Goal: Task Accomplishment & Management: Manage account settings

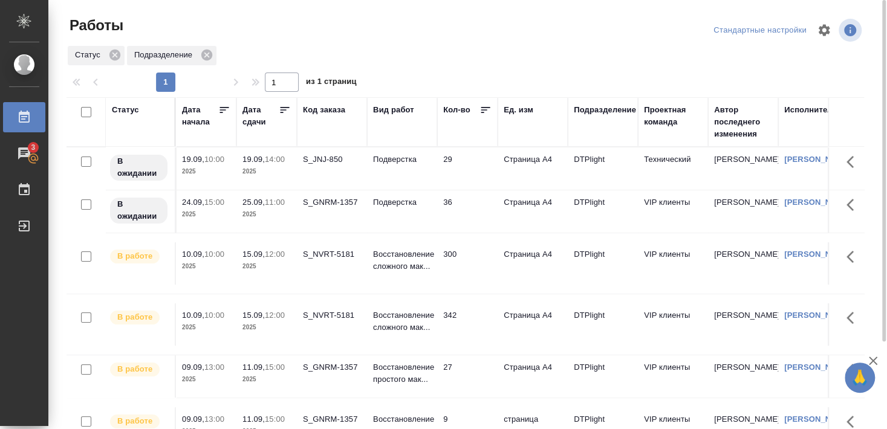
scroll to position [65, 0]
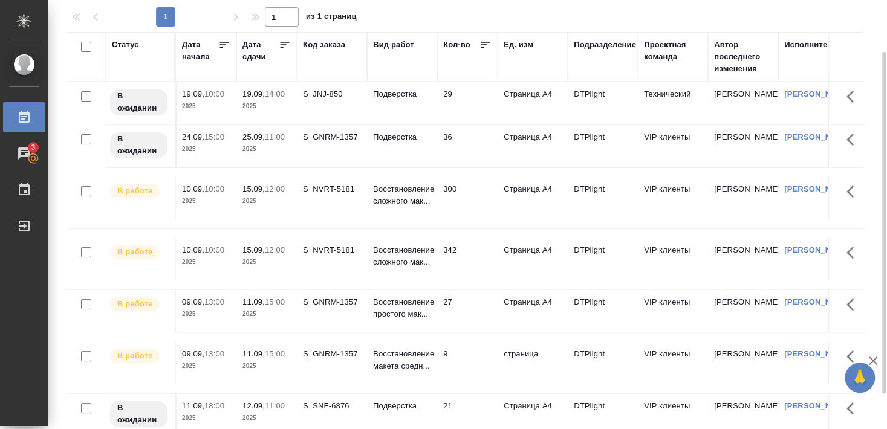
click at [333, 305] on div "S_GNRM-1357" at bounding box center [332, 302] width 58 height 12
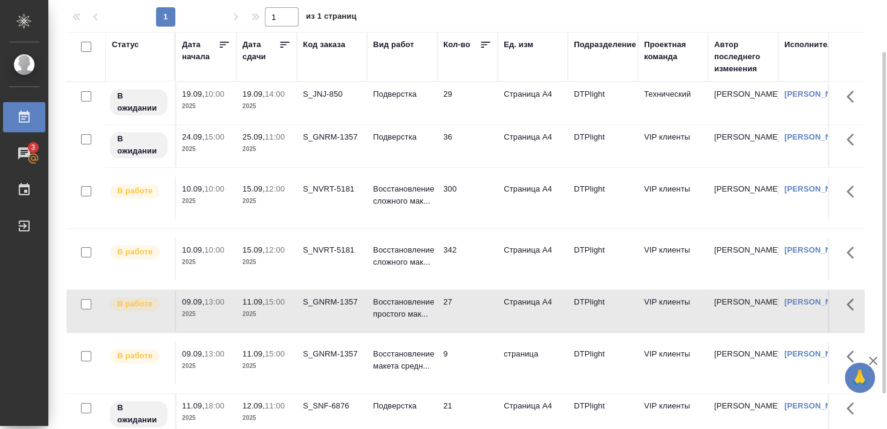
click at [334, 352] on div "S_GNRM-1357" at bounding box center [332, 354] width 58 height 12
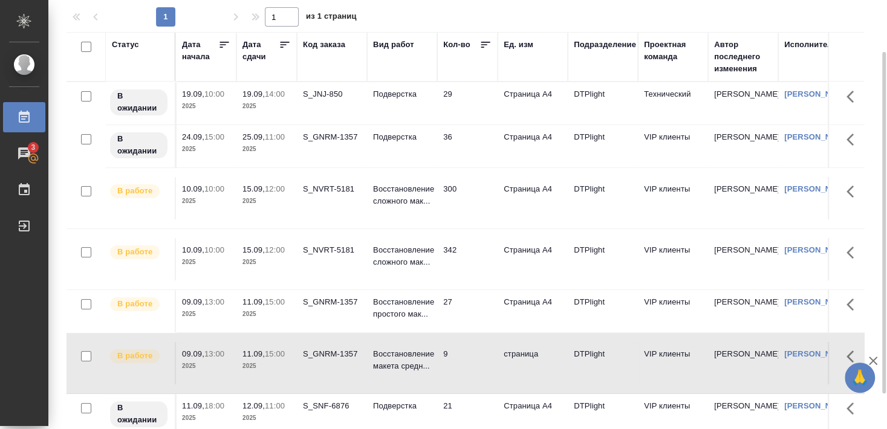
click at [329, 352] on div "S_GNRM-1357" at bounding box center [332, 354] width 58 height 12
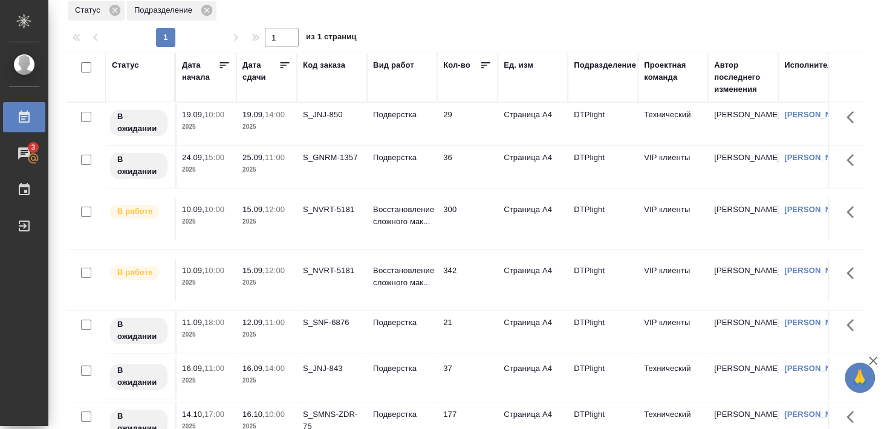
scroll to position [110, 0]
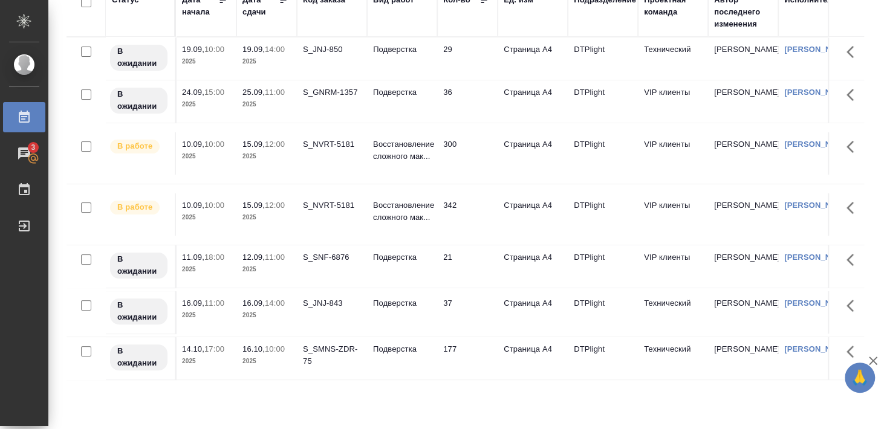
click at [329, 147] on div "S_NVRT-5181" at bounding box center [332, 144] width 58 height 12
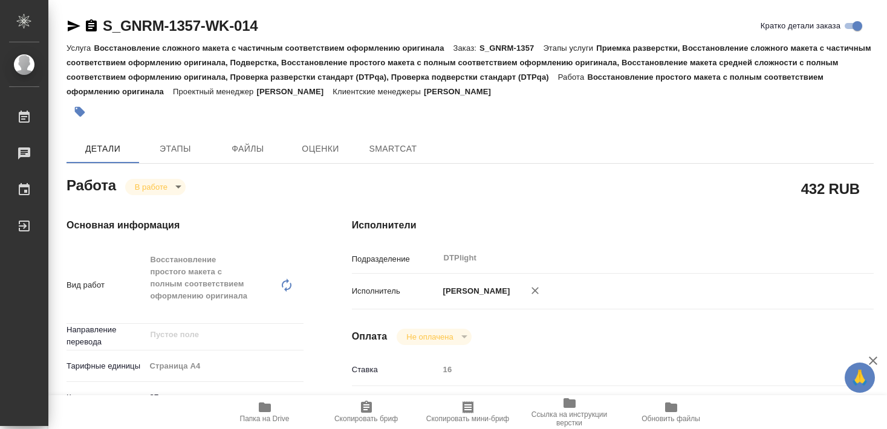
type textarea "x"
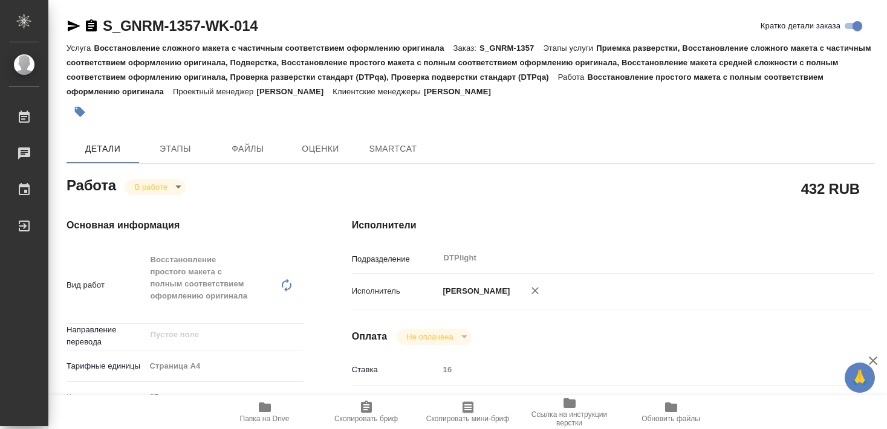
type textarea "x"
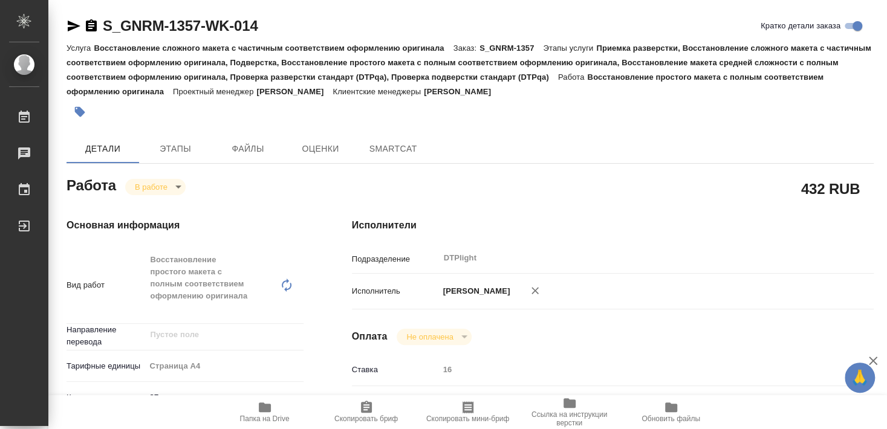
type textarea "x"
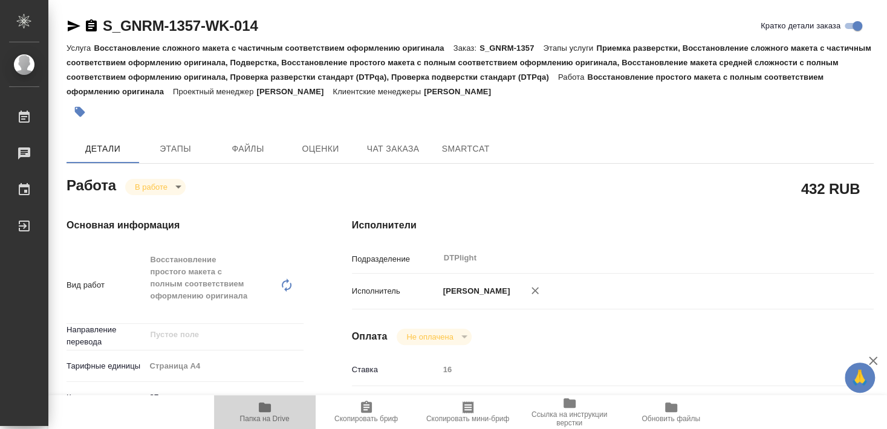
click at [273, 416] on span "Папка на Drive" at bounding box center [265, 419] width 50 height 8
type textarea "x"
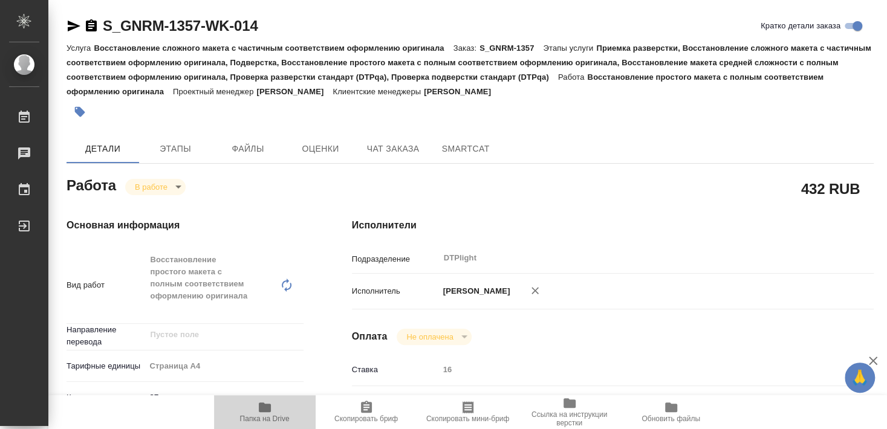
type textarea "x"
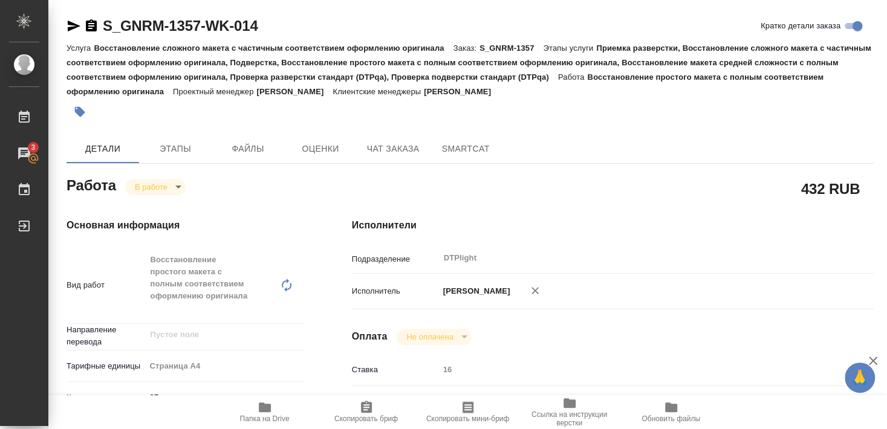
type textarea "x"
click at [147, 180] on body "🙏 .cls-1 fill:#fff; AWATERA Smyslova Svetlana Работы 3 Чаты График Выйти S_GNRM…" at bounding box center [443, 214] width 887 height 429
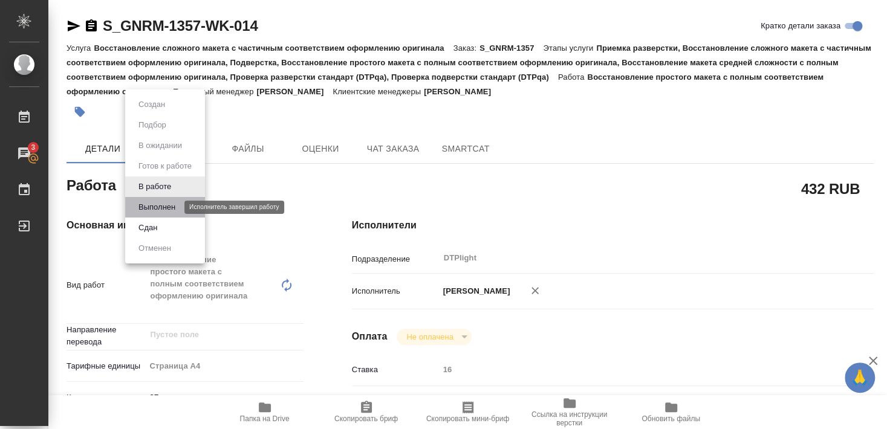
click at [157, 206] on button "Выполнен" at bounding box center [157, 207] width 44 height 13
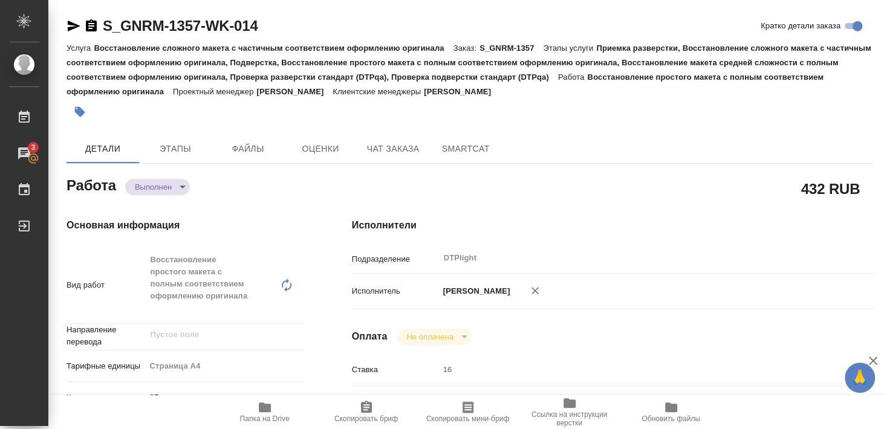
type textarea "x"
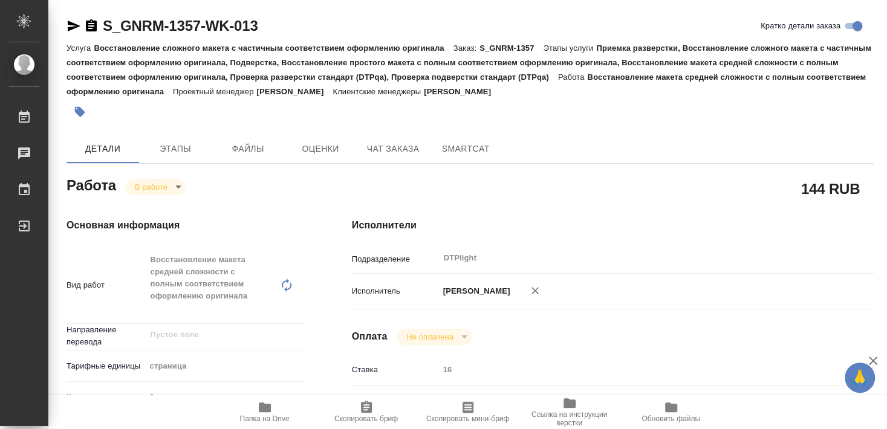
type textarea "x"
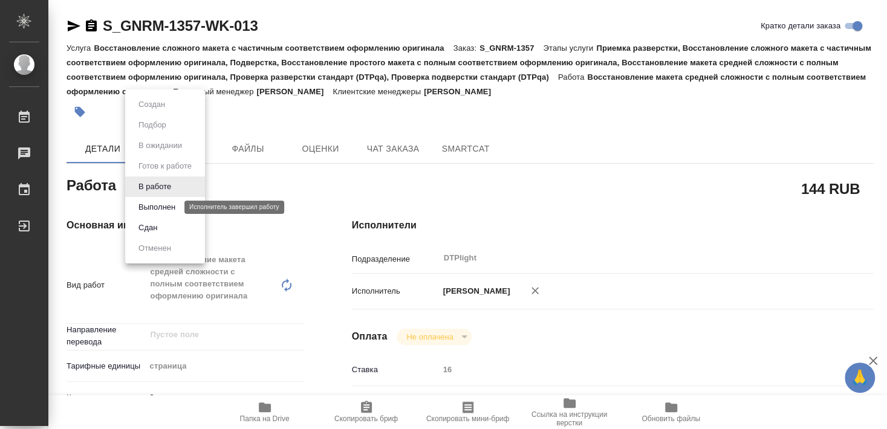
click at [156, 205] on button "Выполнен" at bounding box center [157, 207] width 44 height 13
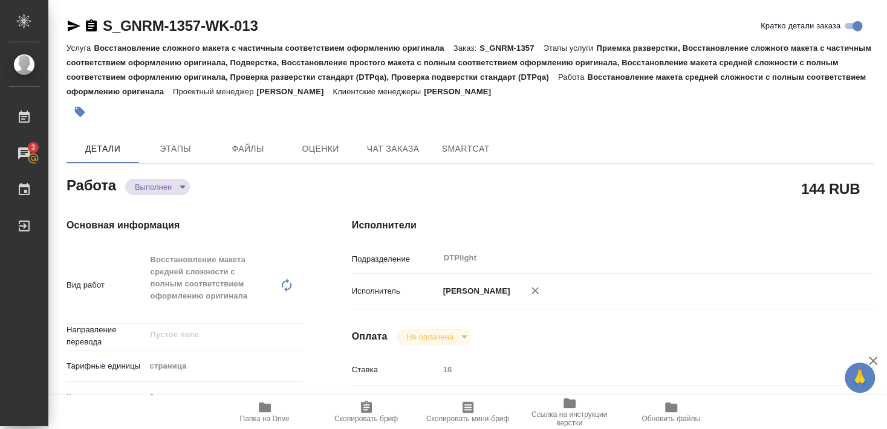
type textarea "x"
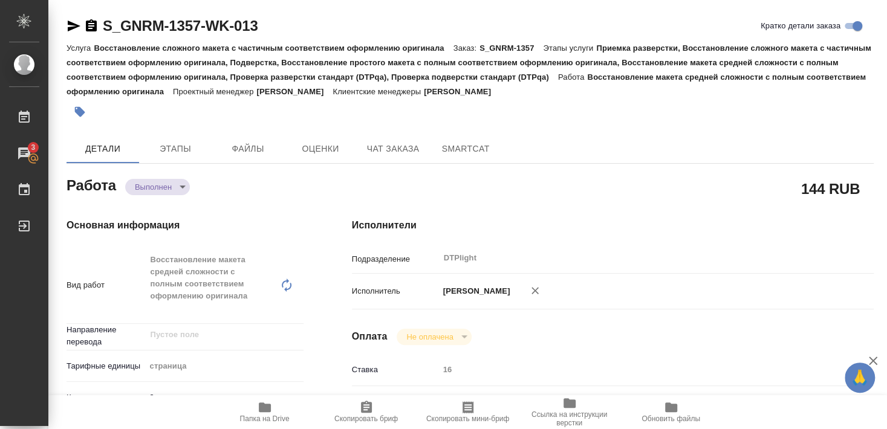
type textarea "x"
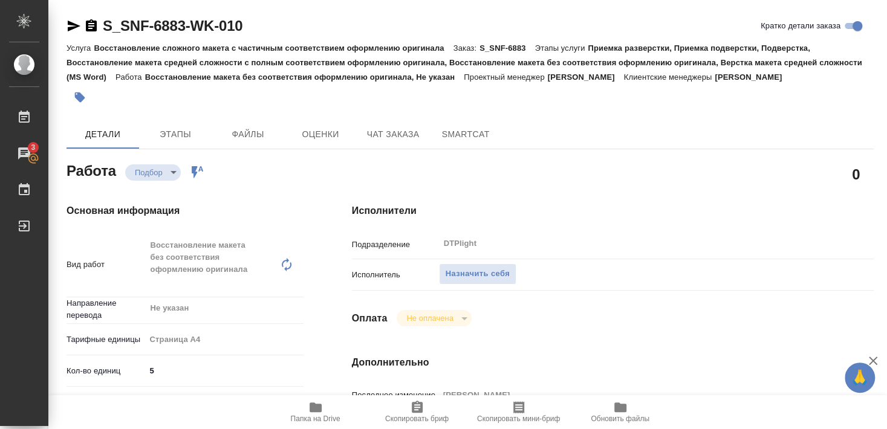
click at [311, 418] on span "Папка на Drive" at bounding box center [316, 419] width 50 height 8
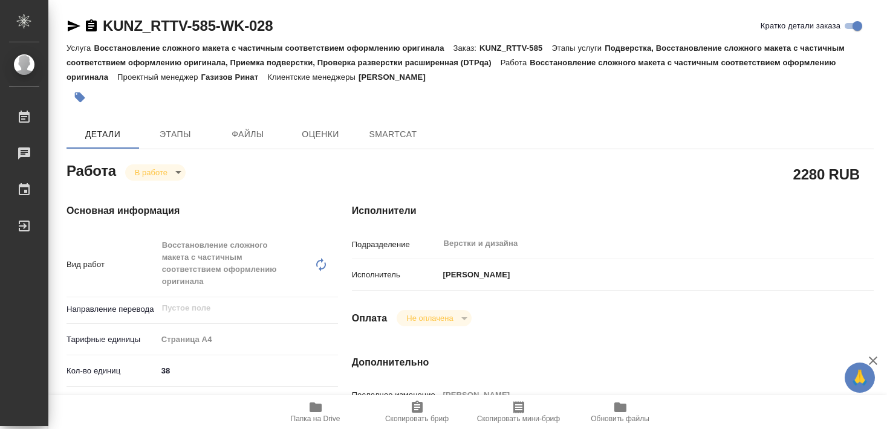
type textarea "x"
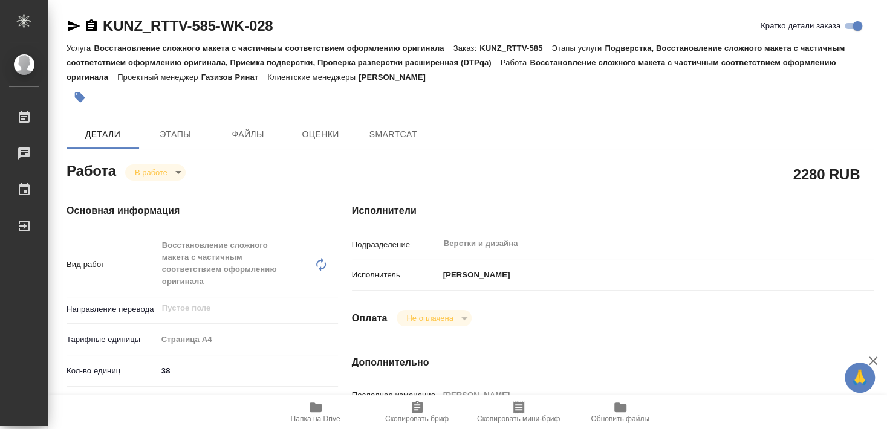
type textarea "x"
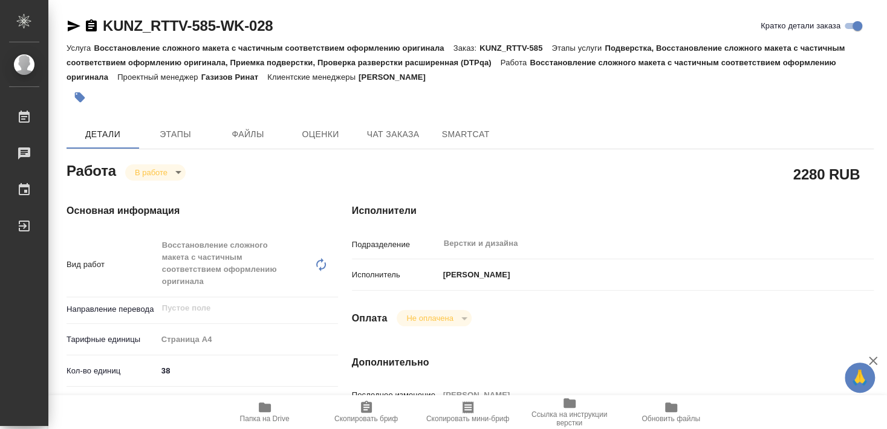
type textarea "x"
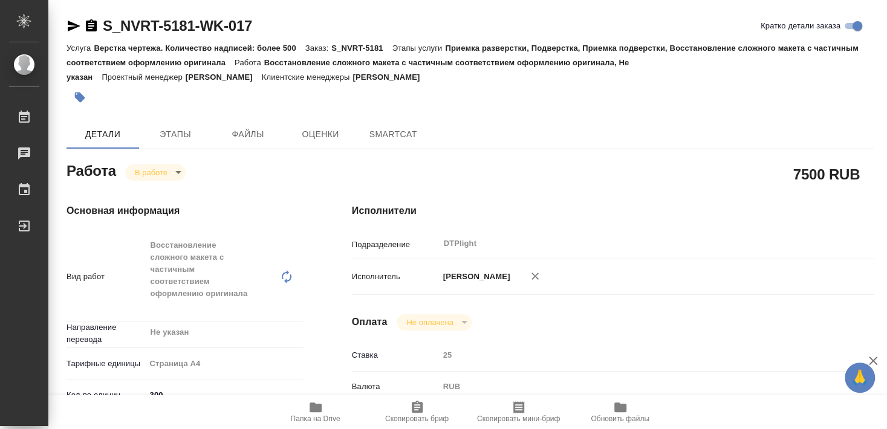
type textarea "x"
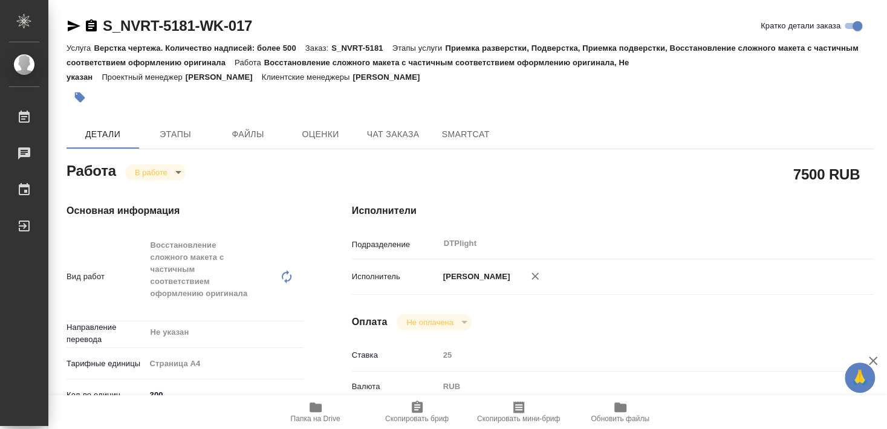
type textarea "x"
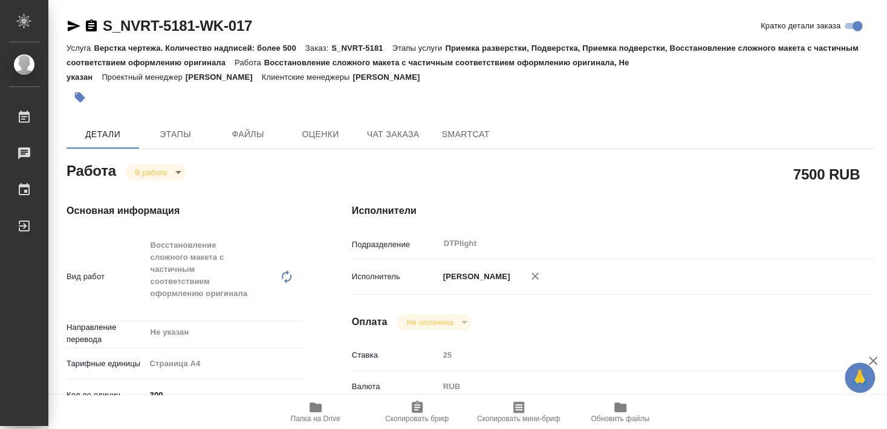
type textarea "x"
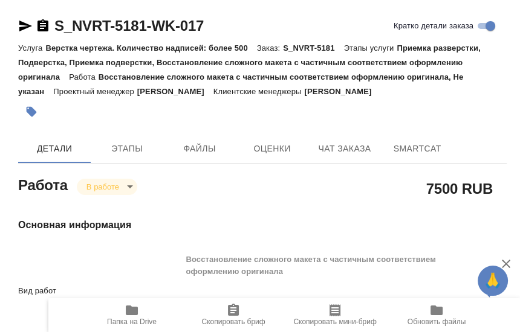
type textarea "x"
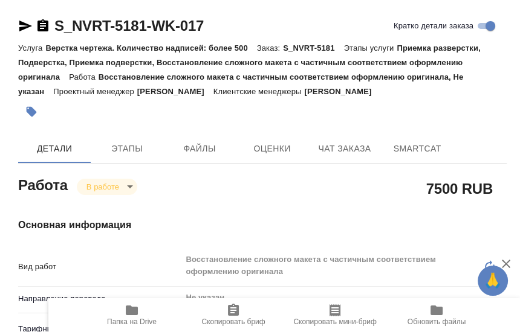
type textarea "x"
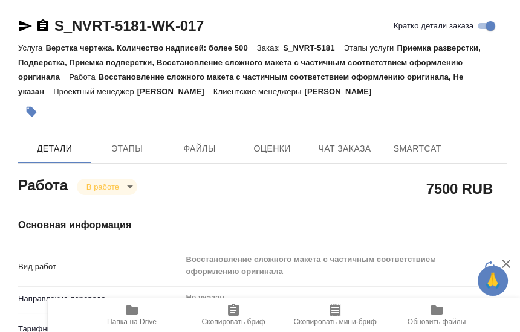
type textarea "x"
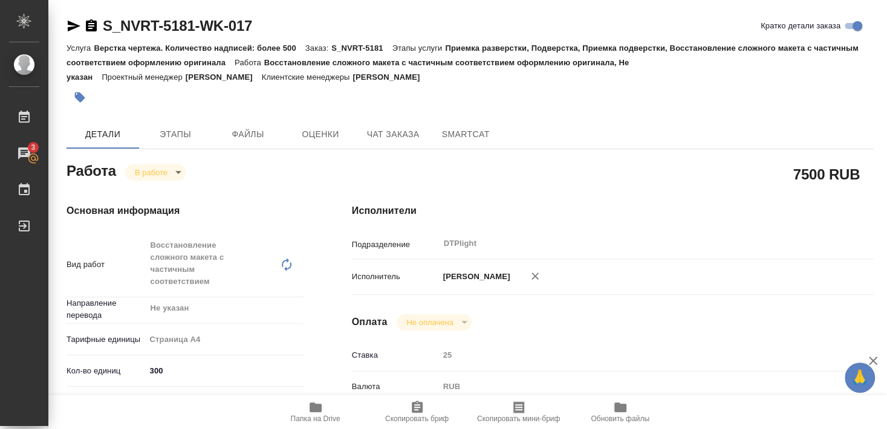
type textarea "x"
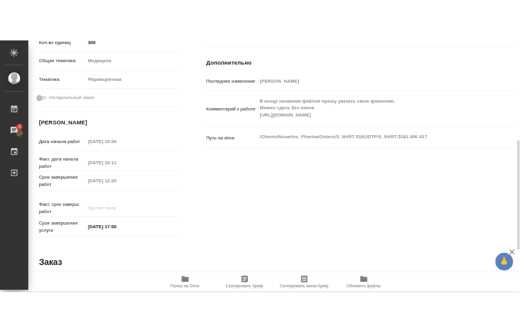
scroll to position [196, 0]
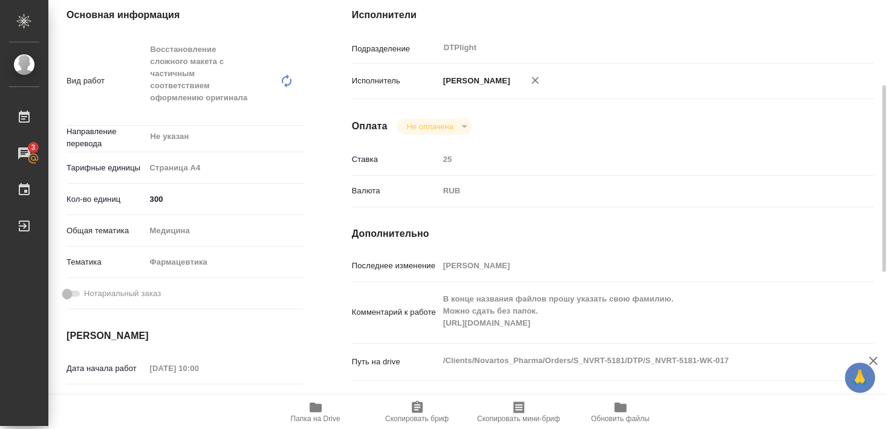
click at [322, 409] on icon "button" at bounding box center [315, 407] width 15 height 15
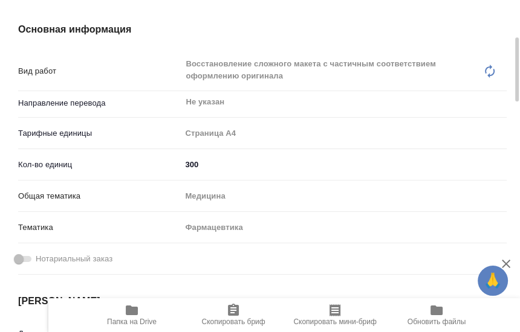
type textarea "x"
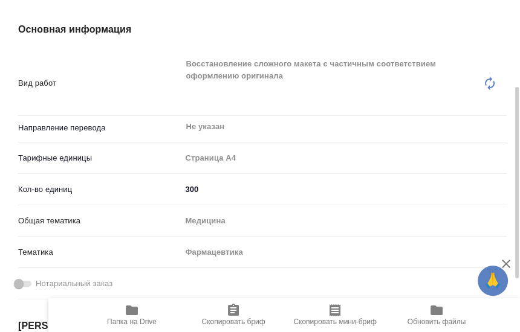
type textarea "x"
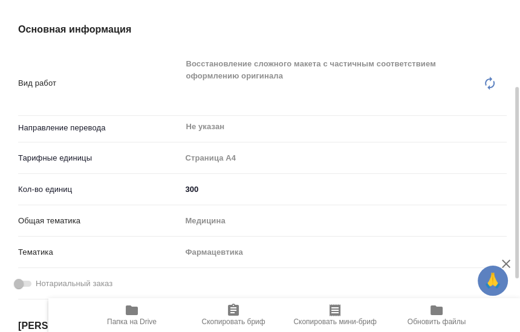
type textarea "x"
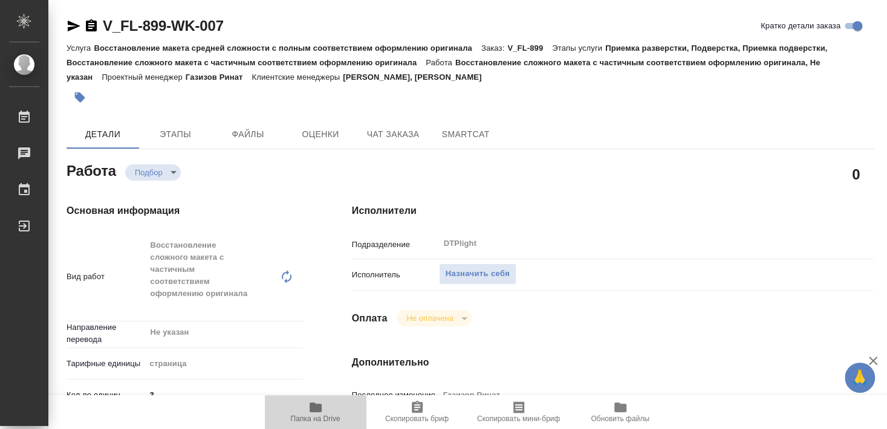
click at [313, 412] on icon "button" at bounding box center [315, 408] width 12 height 10
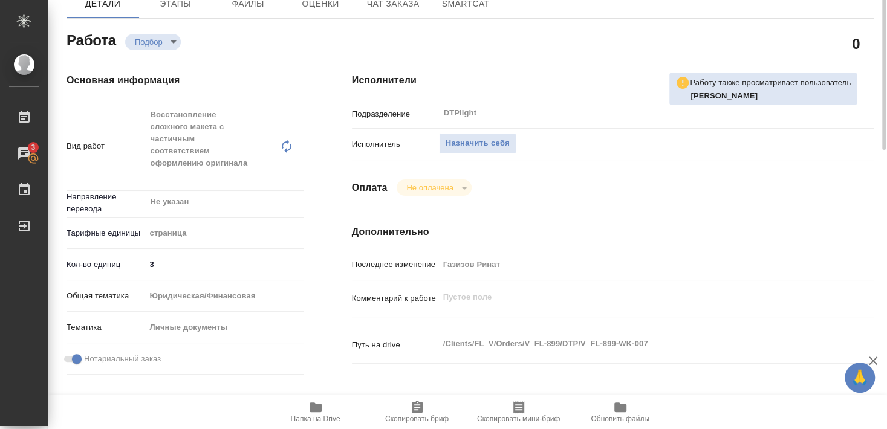
scroll to position [196, 0]
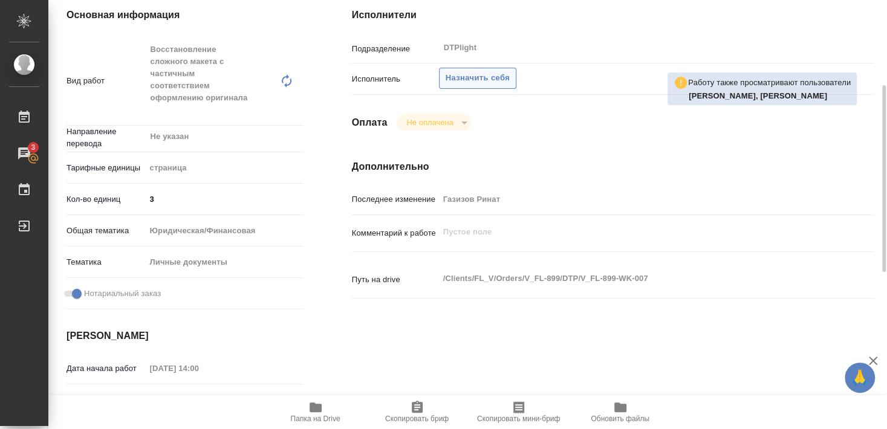
click at [482, 71] on span "Назначить себя" at bounding box center [477, 78] width 64 height 14
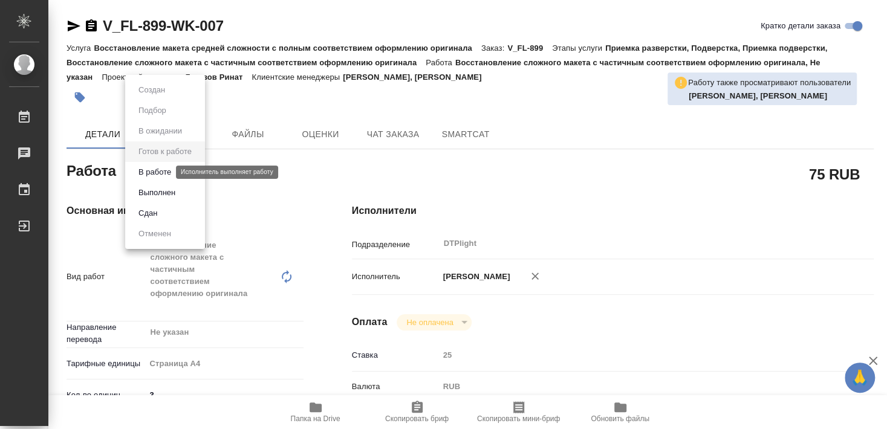
click at [157, 172] on button "В работе" at bounding box center [155, 172] width 40 height 13
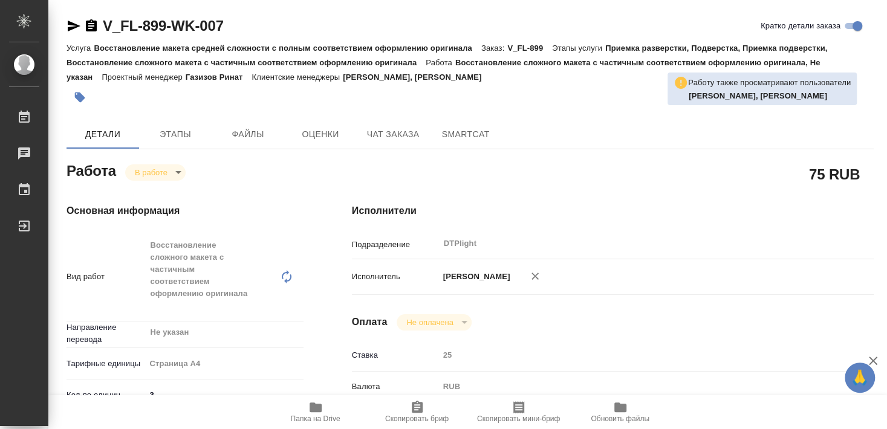
type textarea "x"
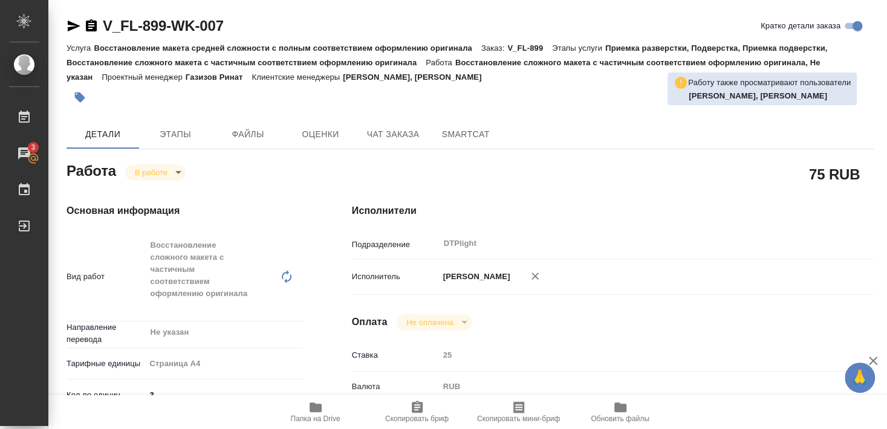
type textarea "x"
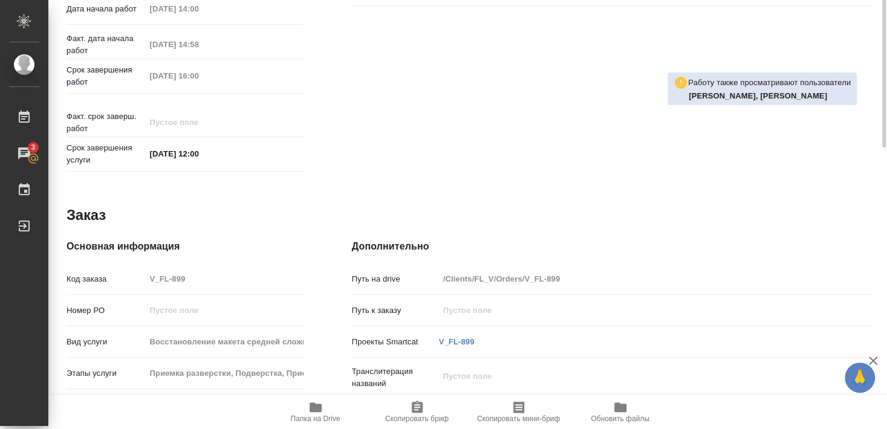
scroll to position [229, 0]
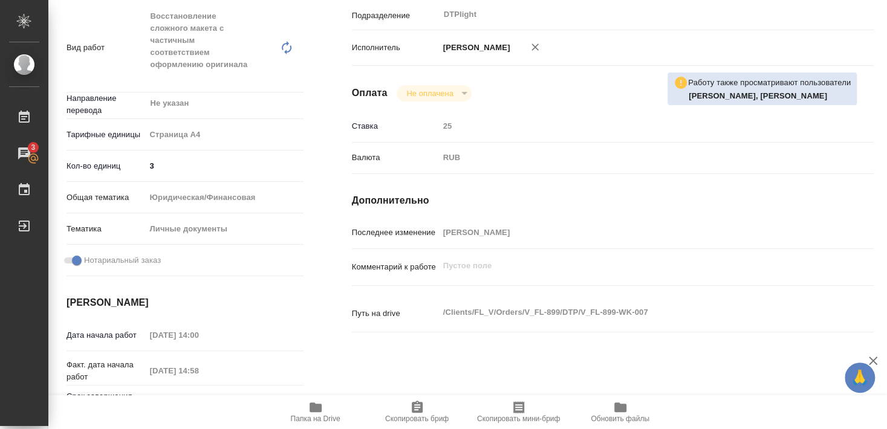
type textarea "x"
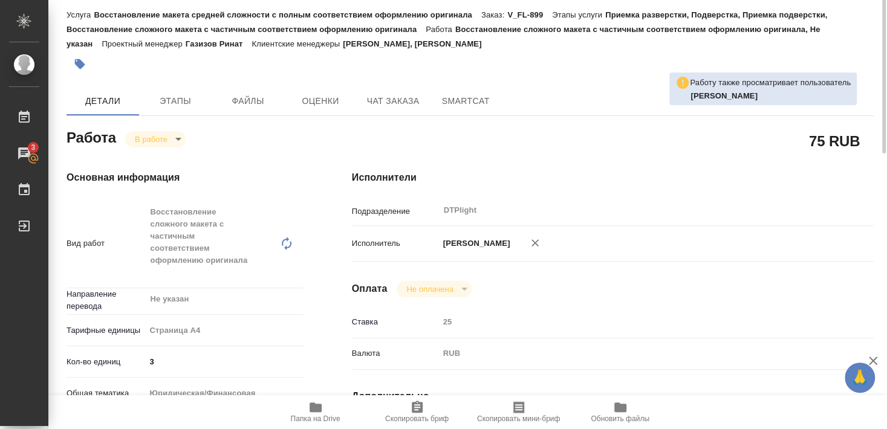
scroll to position [0, 0]
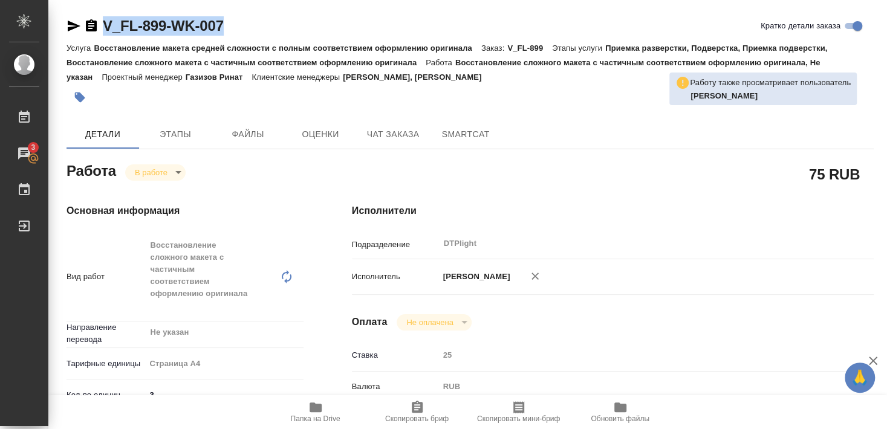
drag, startPoint x: 103, startPoint y: 36, endPoint x: 253, endPoint y: 17, distance: 151.7
click at [253, 17] on div "V_FL-899-WK-007 Кратко детали заказа" at bounding box center [469, 25] width 807 height 19
copy link "V_FL-899-WK-007"
type textarea "x"
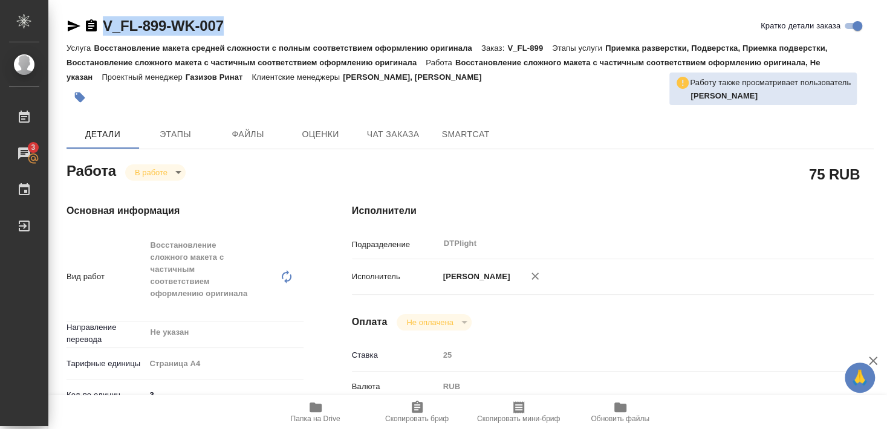
type textarea "x"
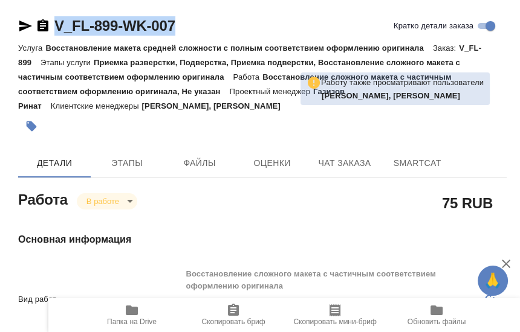
type textarea "x"
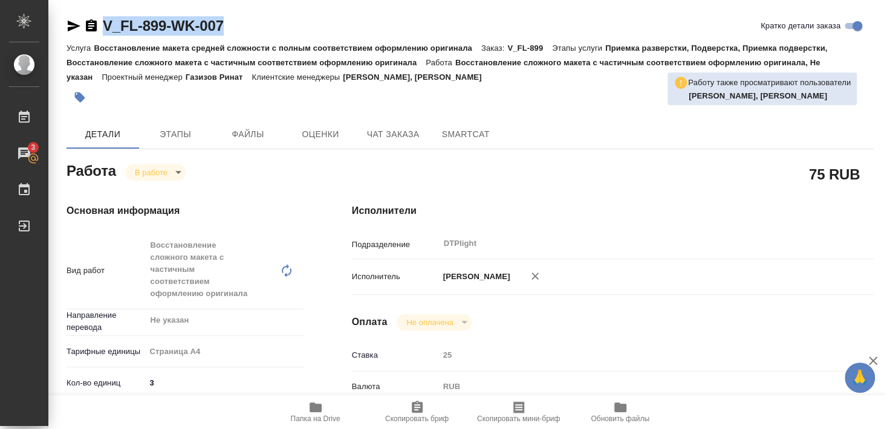
type textarea "x"
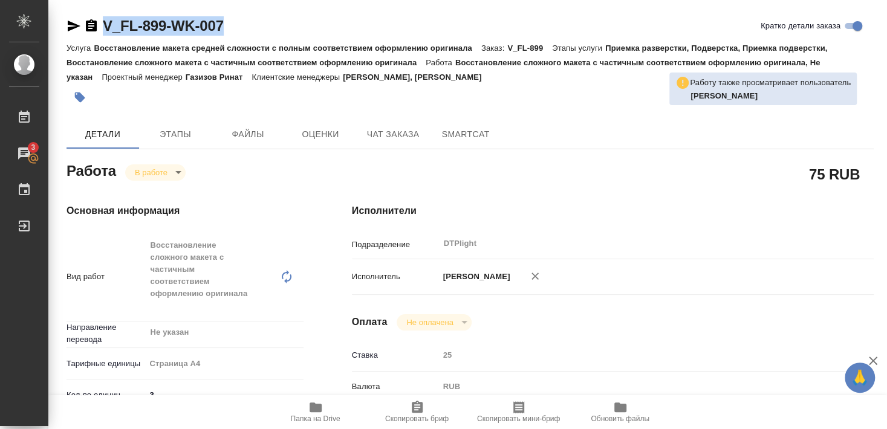
click at [68, 27] on icon "button" at bounding box center [73, 26] width 15 height 15
copy link "V_FL-899-WK-007"
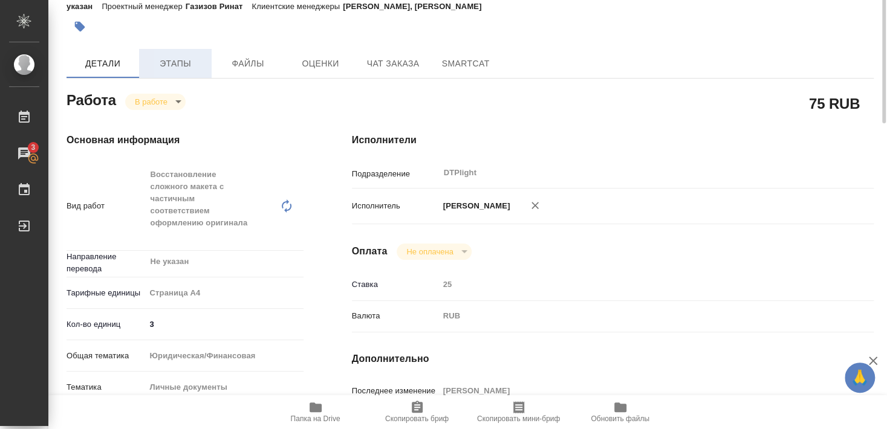
scroll to position [5, 0]
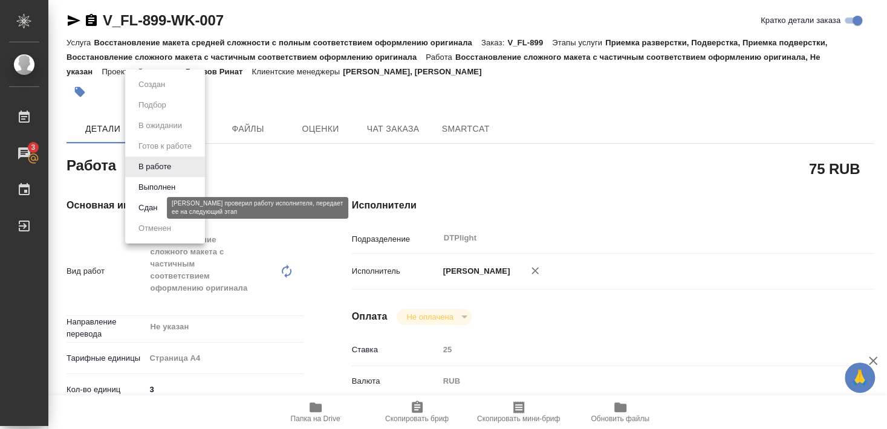
click at [152, 208] on button "Сдан" at bounding box center [148, 207] width 26 height 13
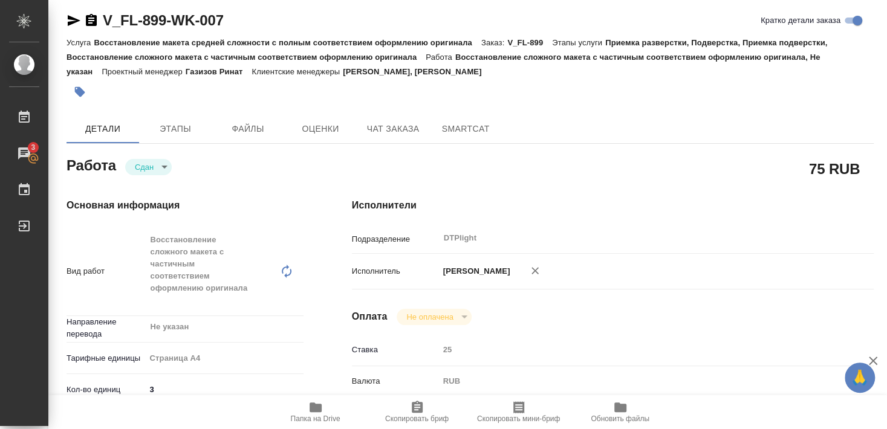
type textarea "x"
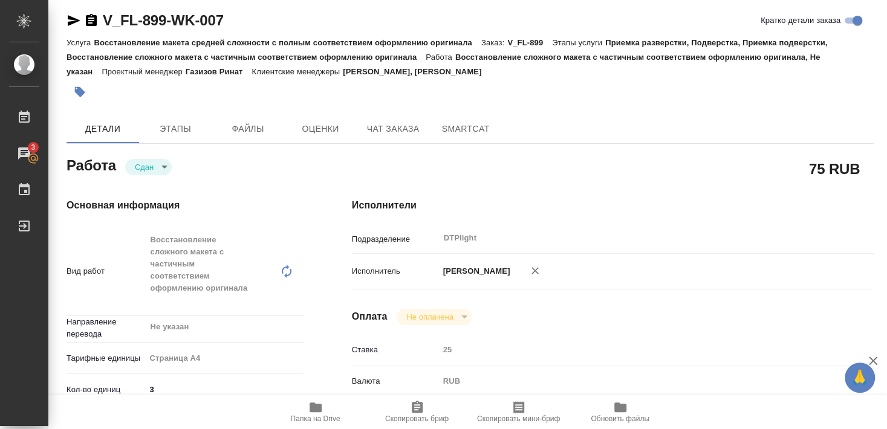
type textarea "x"
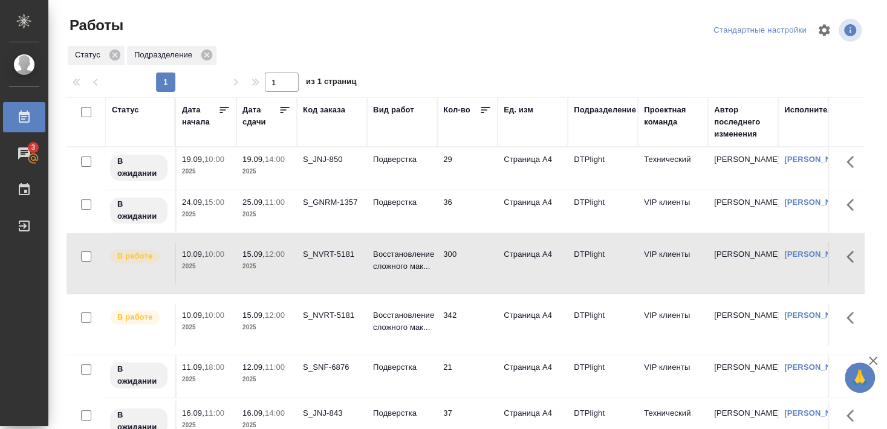
scroll to position [110, 0]
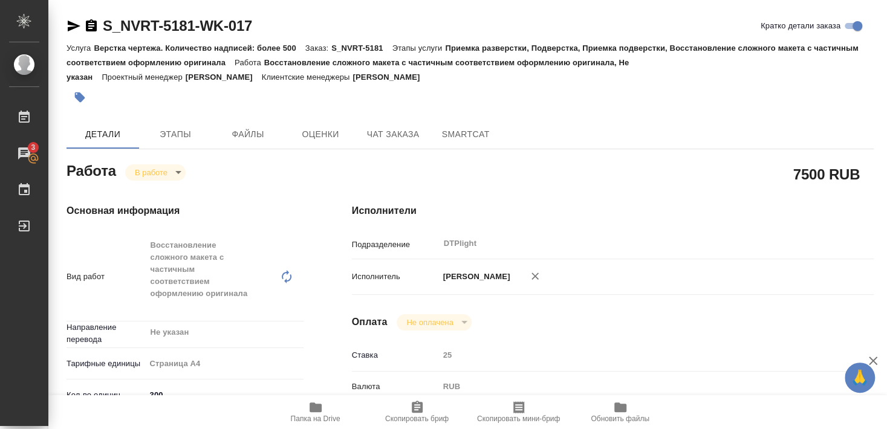
scroll to position [196, 0]
